Goal: Task Accomplishment & Management: Complete application form

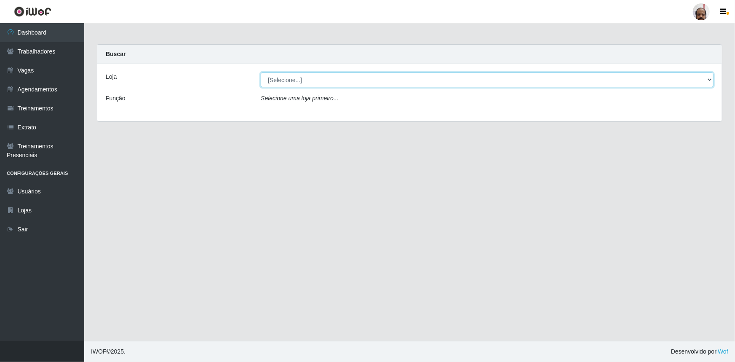
click at [708, 80] on select "[Selecione...] Mar Vermelho - Loja 05" at bounding box center [487, 79] width 453 height 15
select select "252"
click at [261, 72] on select "[Selecione...] Mar Vermelho - Loja 05" at bounding box center [487, 79] width 453 height 15
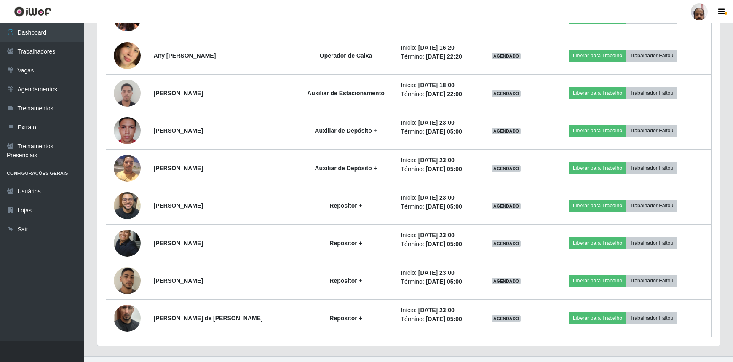
scroll to position [2181, 0]
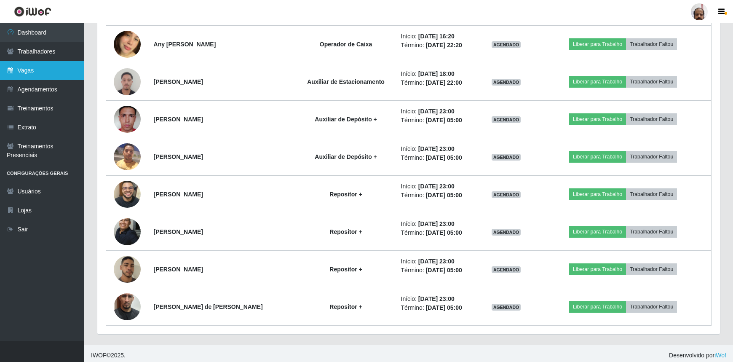
click at [36, 76] on link "Vagas" at bounding box center [42, 70] width 84 height 19
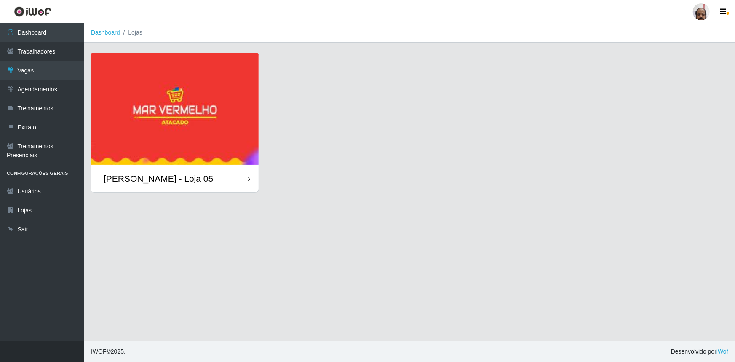
click at [186, 178] on div "[PERSON_NAME] - Loja 05" at bounding box center [159, 178] width 110 height 11
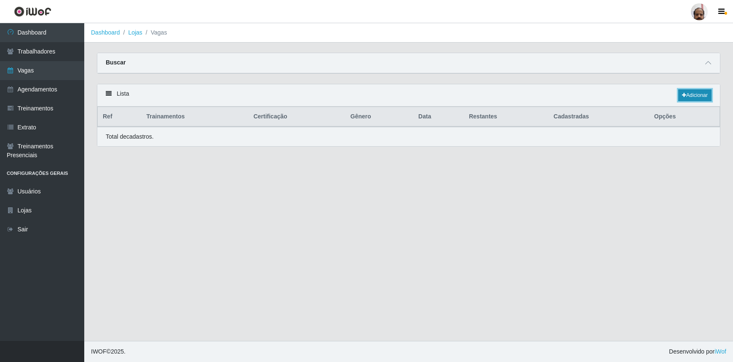
click at [706, 94] on link "Adicionar" at bounding box center [694, 95] width 33 height 12
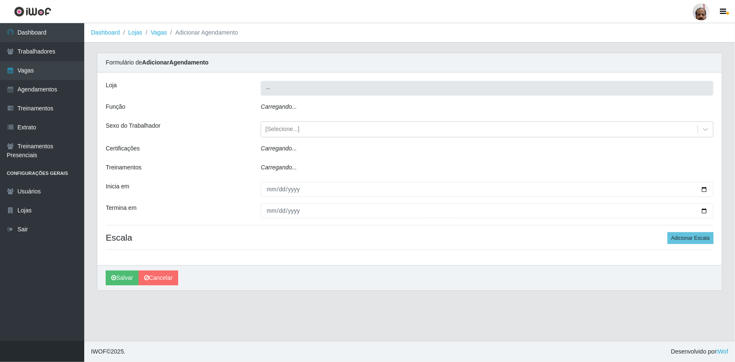
type input "[PERSON_NAME] - Loja 05"
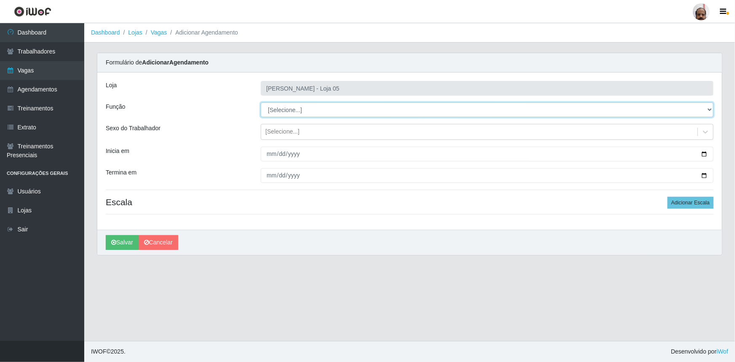
click at [707, 110] on select "[Selecione...] ASG ASG + ASG ++ Auxiliar de Depósito Auxiliar de Depósito + Aux…" at bounding box center [487, 109] width 453 height 15
click at [261, 102] on select "[Selecione...] ASG ASG + ASG ++ Auxiliar de Depósito Auxiliar de Depósito + Aux…" at bounding box center [487, 109] width 453 height 15
click at [708, 109] on select "[Selecione...] ASG ASG + ASG ++ Auxiliar de Depósito Auxiliar de Depósito + Aux…" at bounding box center [487, 109] width 453 height 15
select select "82"
click at [261, 102] on select "[Selecione...] ASG ASG + ASG ++ Auxiliar de Depósito Auxiliar de Depósito + Aux…" at bounding box center [487, 109] width 453 height 15
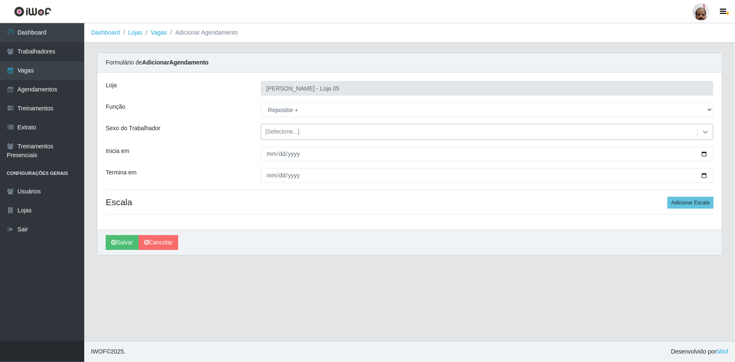
click at [705, 131] on icon at bounding box center [705, 132] width 5 height 3
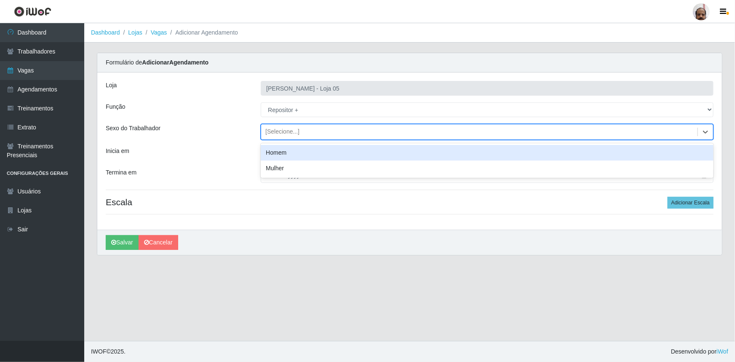
click at [281, 155] on div "Homem" at bounding box center [487, 153] width 453 height 16
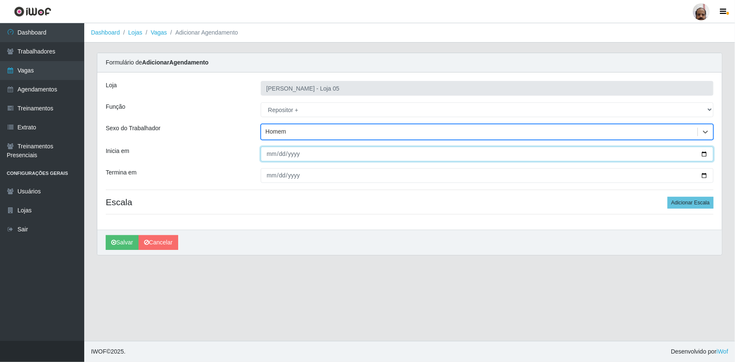
click at [705, 152] on input "Inicia em" at bounding box center [487, 154] width 453 height 15
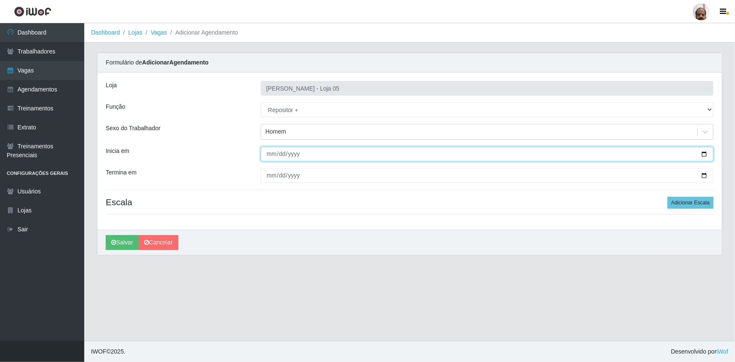
type input "[DATE]"
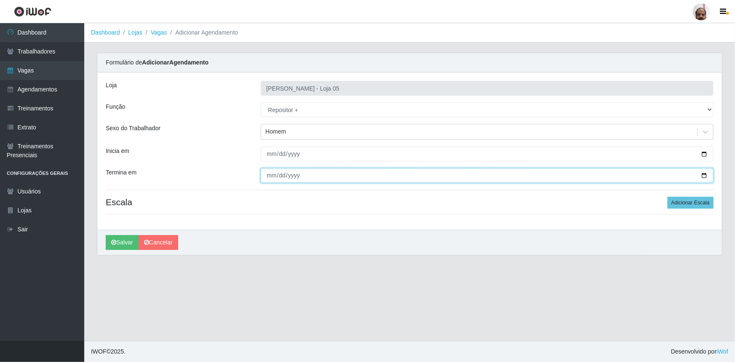
click at [704, 174] on input "Termina em" at bounding box center [487, 175] width 453 height 15
type input "[DATE]"
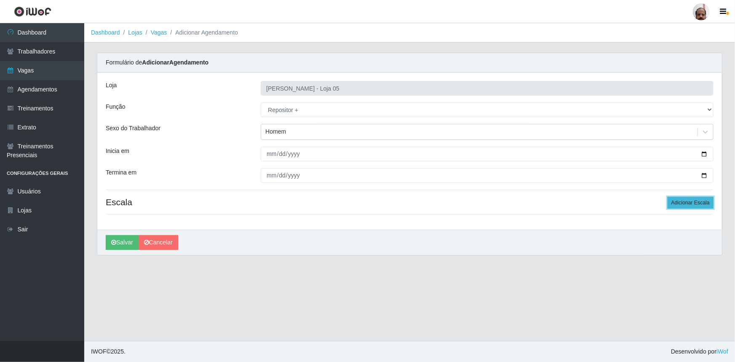
drag, startPoint x: 688, startPoint y: 203, endPoint x: 685, endPoint y: 206, distance: 4.5
click at [688, 202] on button "Adicionar Escala" at bounding box center [691, 203] width 46 height 12
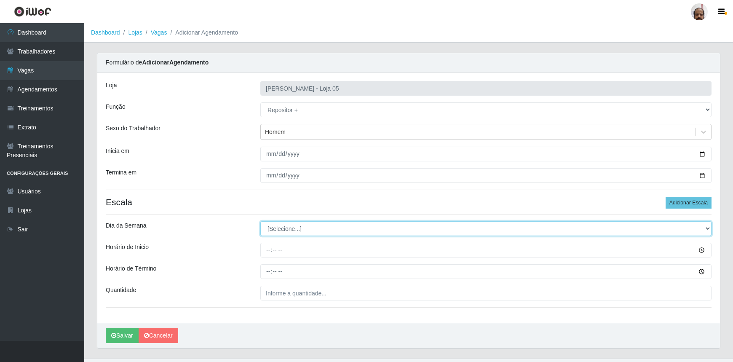
click at [707, 228] on select "[Selecione...] Segunda Terça Quarta Quinta Sexta Sábado Domingo" at bounding box center [485, 228] width 451 height 15
select select "4"
click at [260, 221] on select "[Selecione...] Segunda Terça Quarta Quinta Sexta Sábado Domingo" at bounding box center [485, 228] width 451 height 15
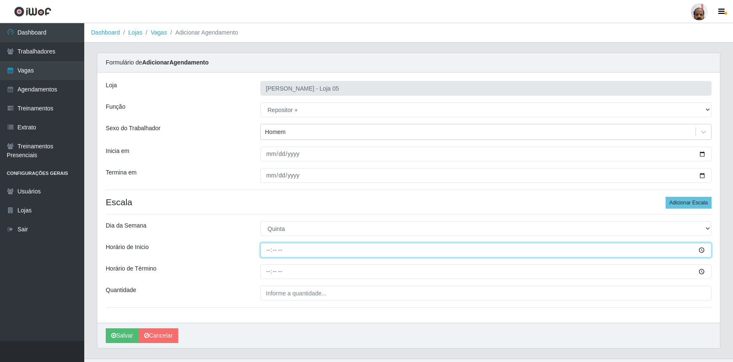
click at [698, 252] on input "Horário de Inicio" at bounding box center [485, 250] width 451 height 15
drag, startPoint x: 271, startPoint y: 249, endPoint x: 265, endPoint y: 255, distance: 8.1
click at [271, 249] on input "Horário de Inicio" at bounding box center [485, 250] width 451 height 15
type input "23:00"
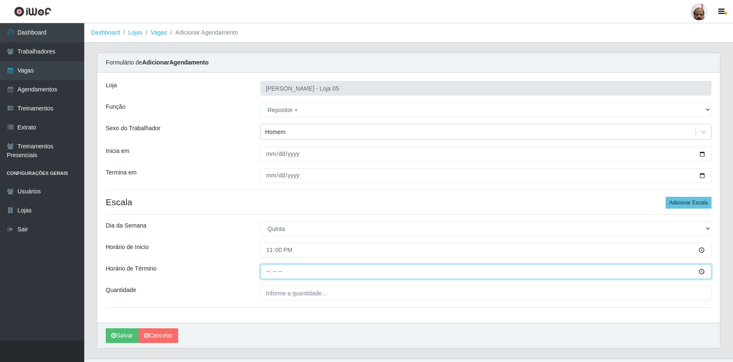
click at [266, 275] on input "Horário de Término" at bounding box center [485, 271] width 451 height 15
type input "05:00"
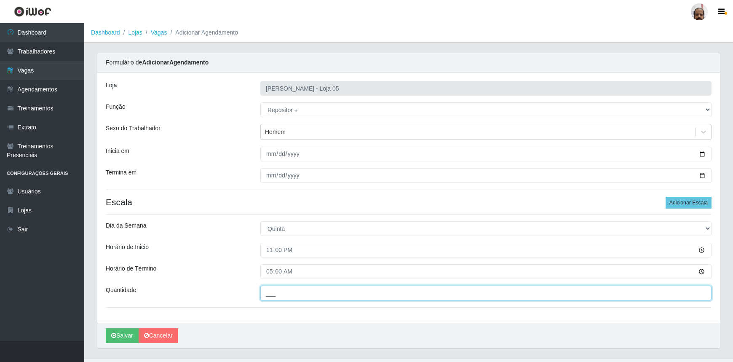
click at [289, 297] on input "___" at bounding box center [485, 293] width 451 height 15
type input "1__"
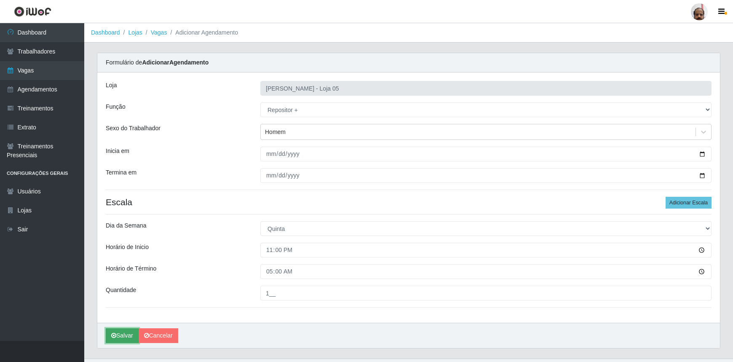
click at [131, 337] on button "Salvar" at bounding box center [122, 335] width 33 height 15
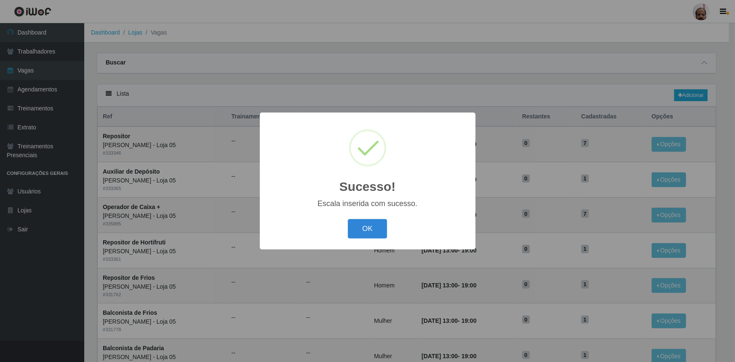
click at [391, 231] on div "OK Cancel" at bounding box center [367, 229] width 199 height 24
click at [385, 231] on button "OK" at bounding box center [367, 229] width 39 height 20
